Goal: Submit feedback/report problem

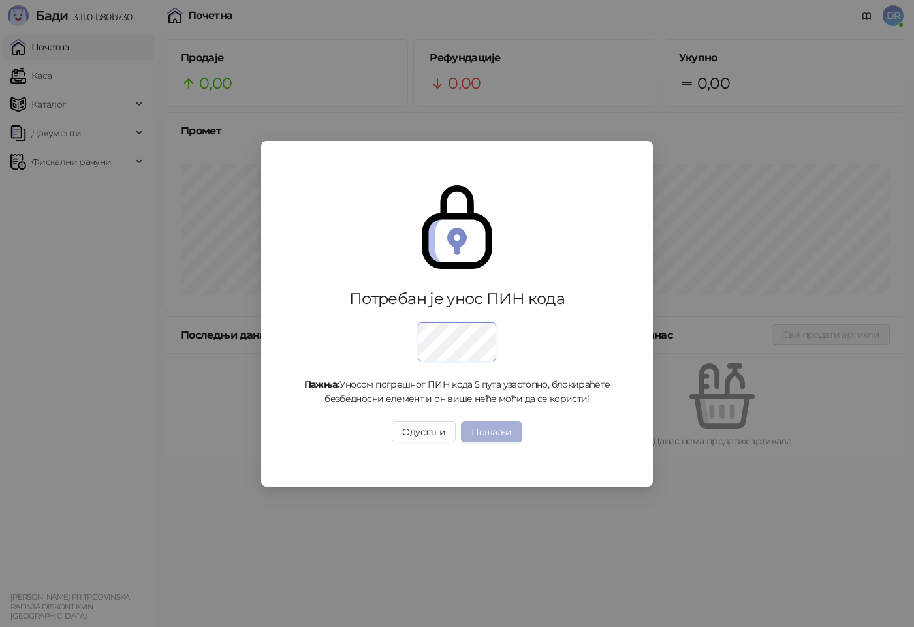
click at [503, 432] on button "Пошаљи" at bounding box center [491, 432] width 61 height 21
